Goal: Task Accomplishment & Management: Manage account settings

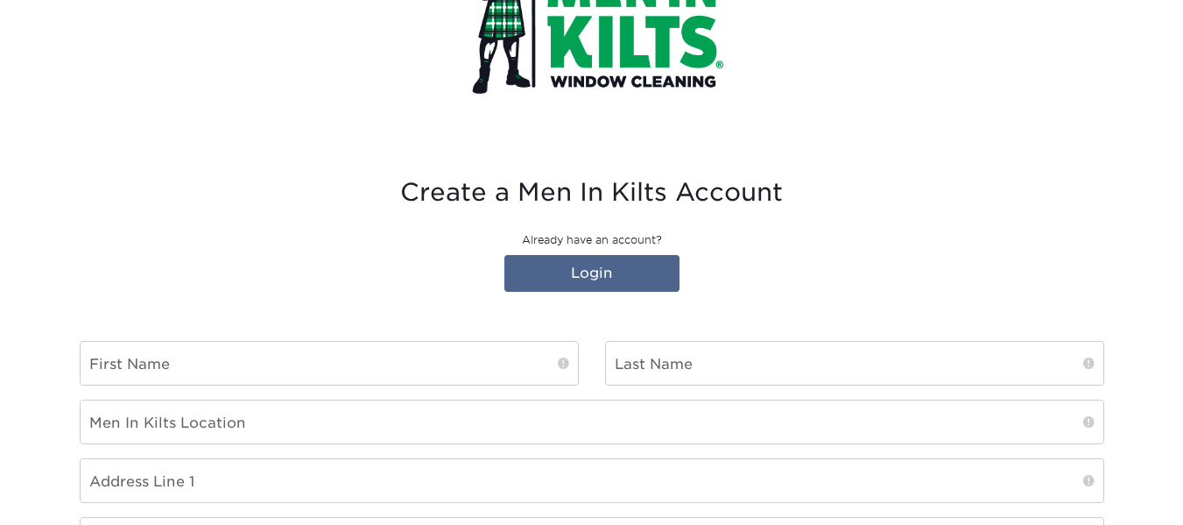
scroll to position [350, 0]
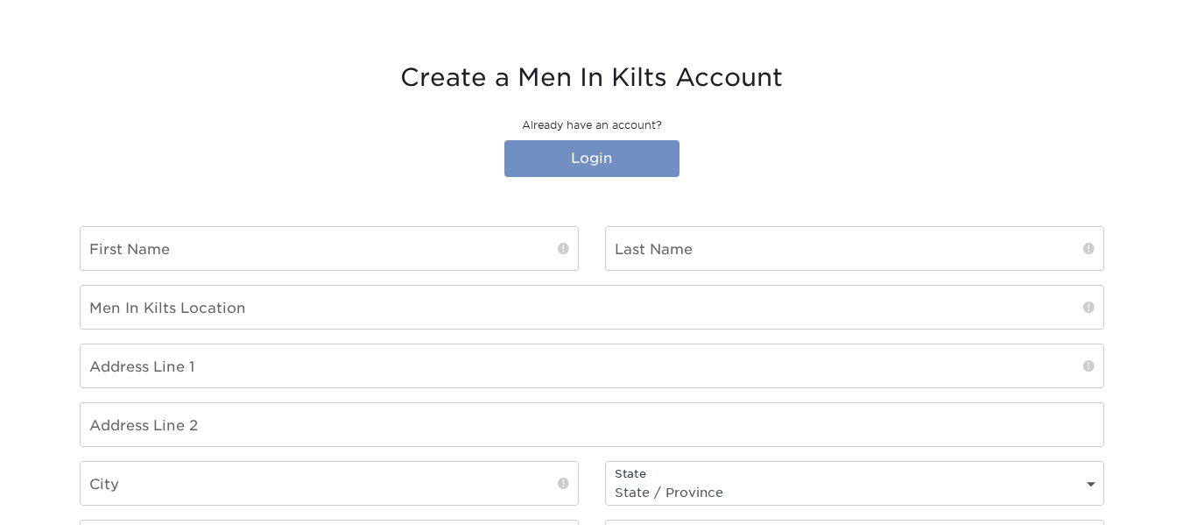
type input "[EMAIL_ADDRESS][DOMAIN_NAME]"
click at [562, 157] on link "Login" at bounding box center [591, 158] width 175 height 37
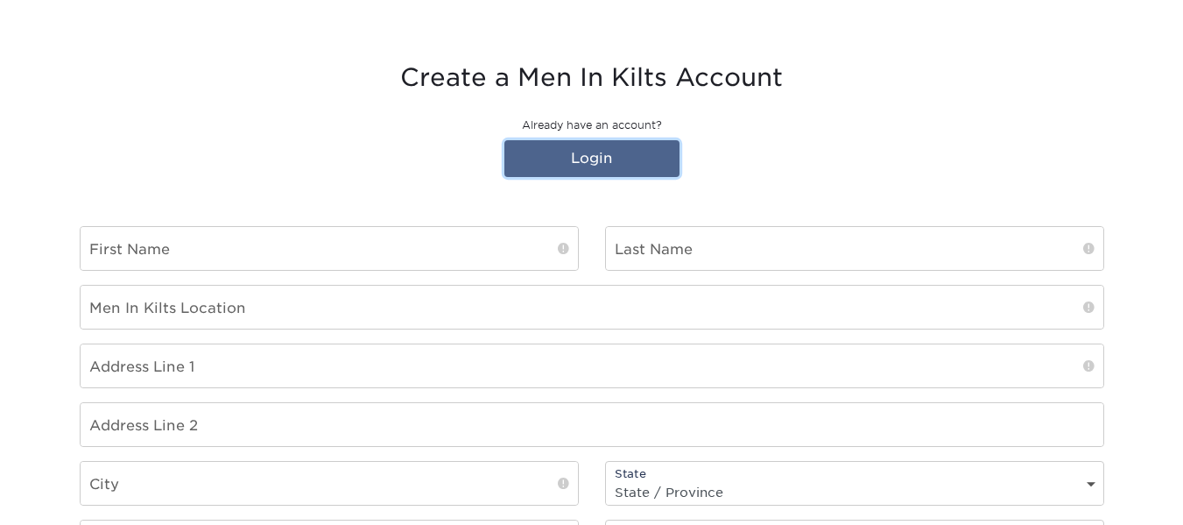
scroll to position [0, 0]
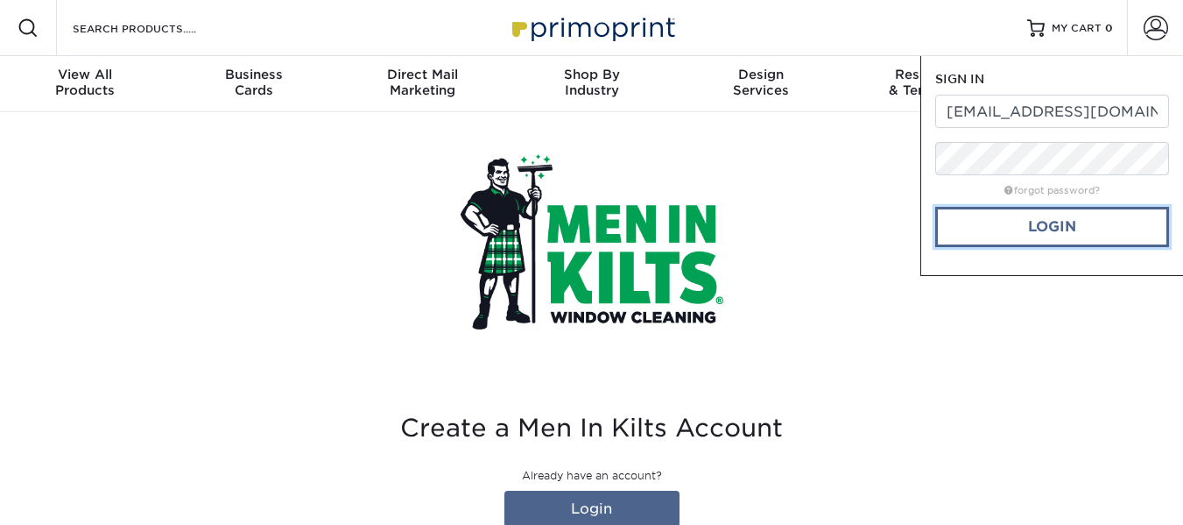
click at [973, 229] on link "Login" at bounding box center [1052, 227] width 234 height 40
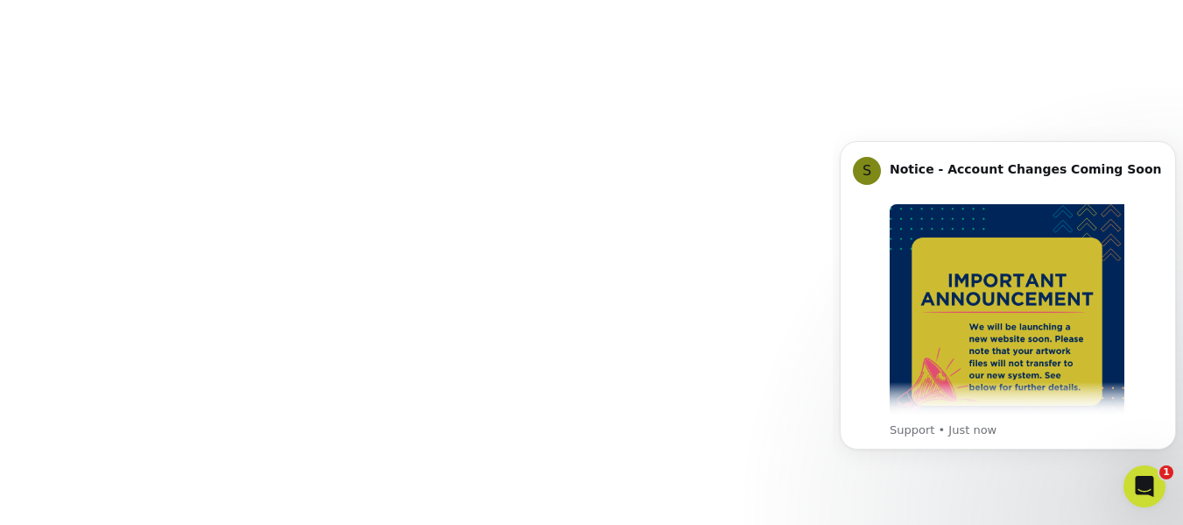
scroll to position [350, 0]
click at [1171, 146] on icon "Dismiss notification" at bounding box center [1170, 146] width 6 height 6
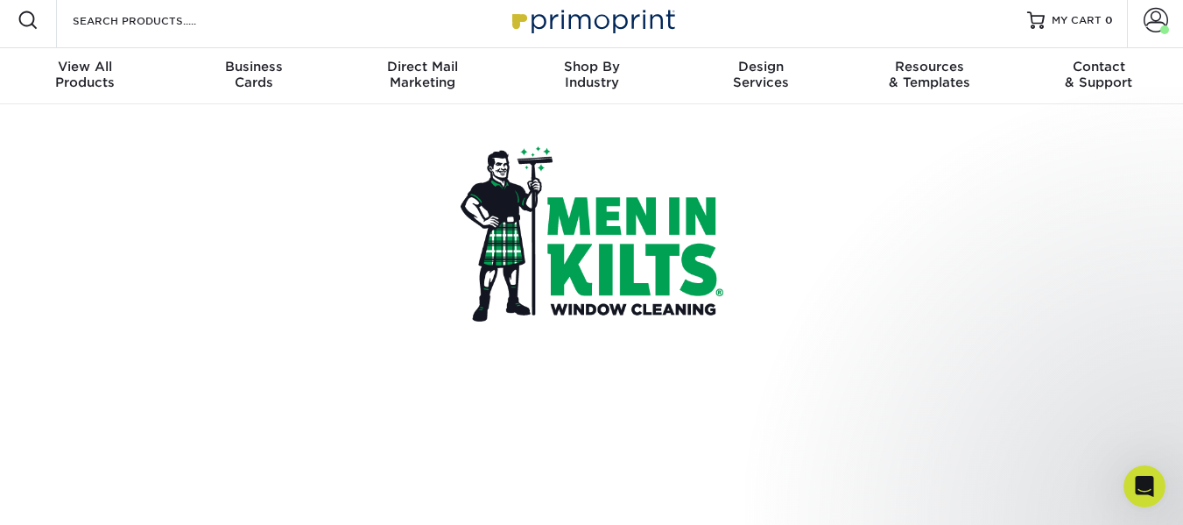
scroll to position [0, 0]
